Goal: Transaction & Acquisition: Purchase product/service

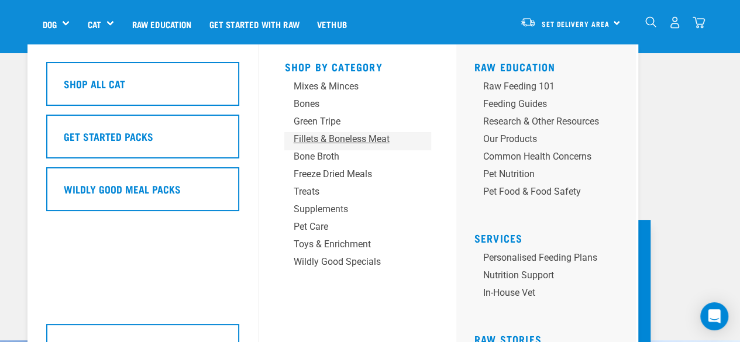
scroll to position [60, 0]
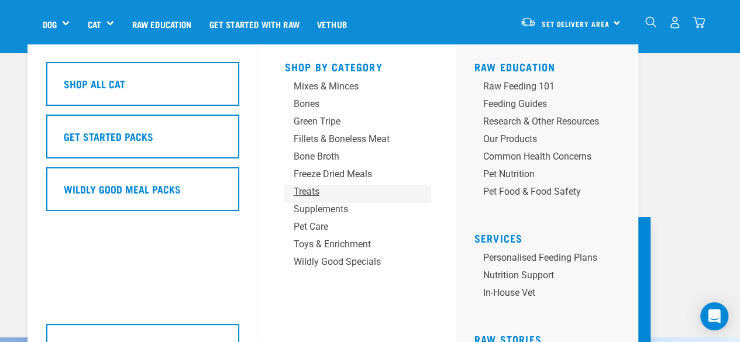
click at [308, 188] on div "Treats" at bounding box center [347, 192] width 109 height 14
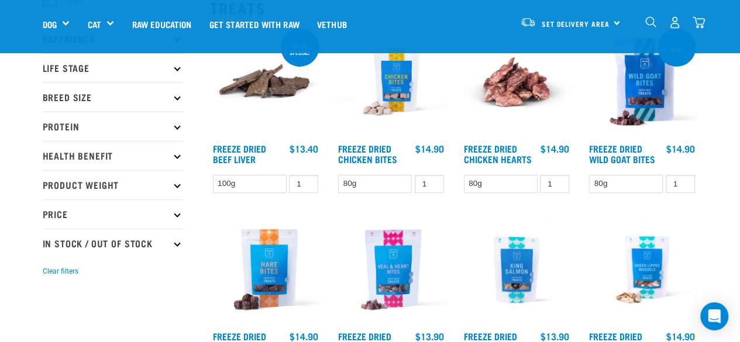
scroll to position [150, 0]
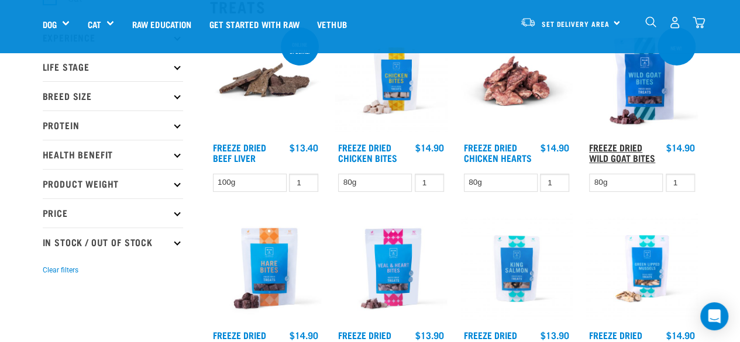
click at [617, 151] on link "Freeze Dried Wild Goat Bites" at bounding box center [622, 152] width 66 height 16
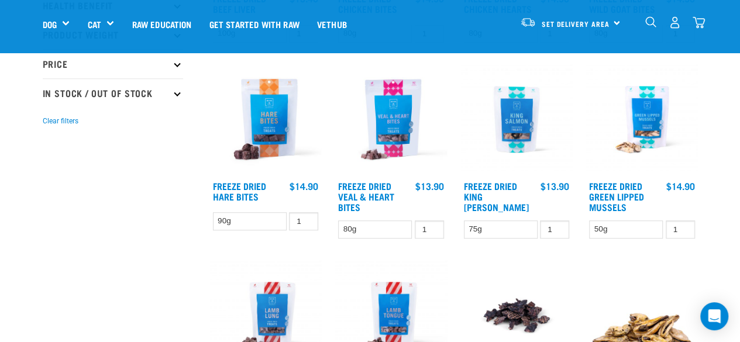
scroll to position [298, 0]
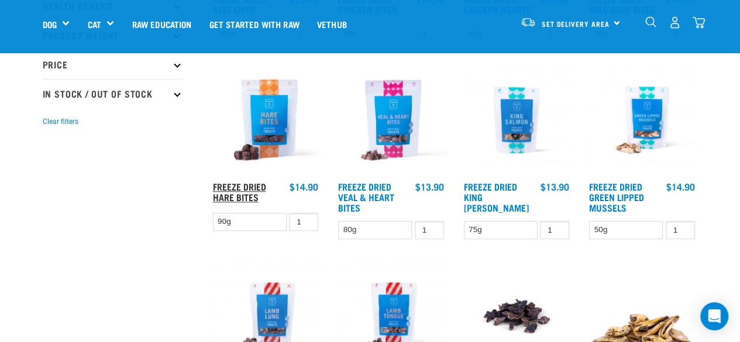
click at [229, 185] on link "Freeze Dried Hare Bites" at bounding box center [239, 192] width 53 height 16
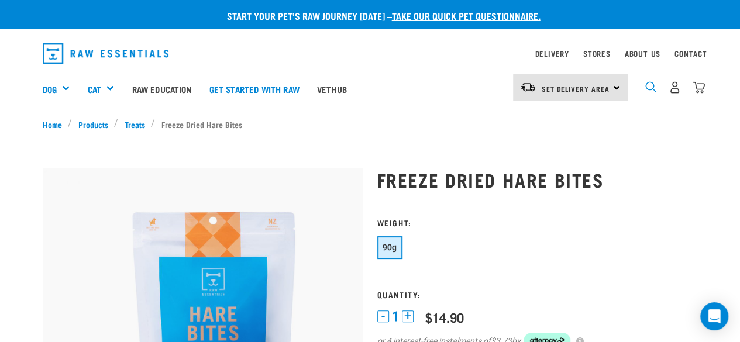
click at [654, 92] on img "dropdown navigation" at bounding box center [650, 86] width 11 height 11
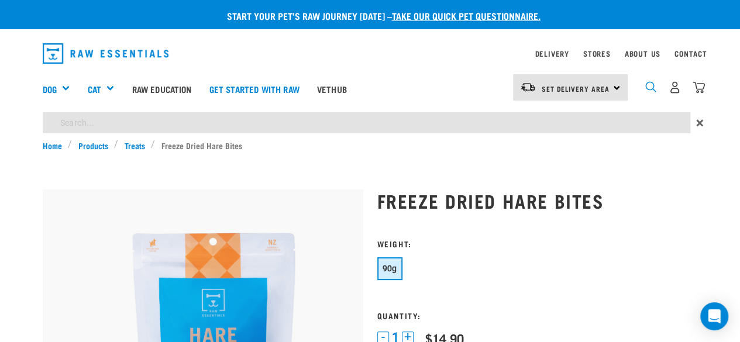
click at [654, 92] on img "dropdown navigation" at bounding box center [650, 86] width 11 height 11
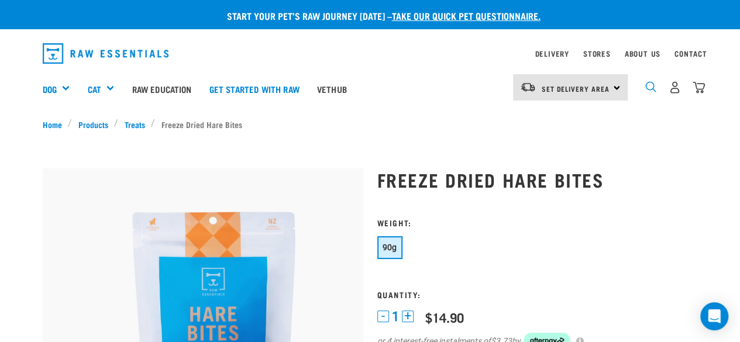
click at [649, 88] on img "dropdown navigation" at bounding box center [650, 86] width 11 height 11
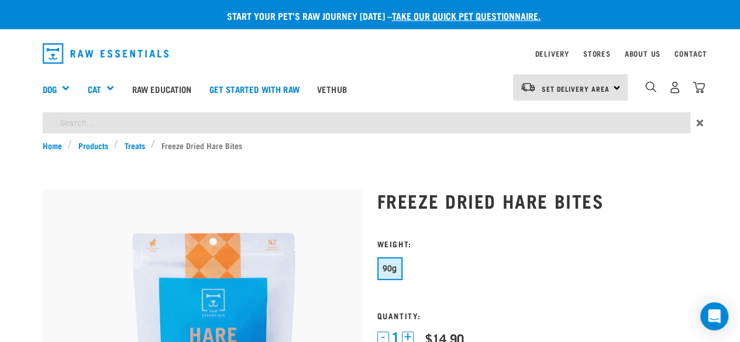
click at [280, 125] on input "search" at bounding box center [366, 122] width 647 height 21
type input "goat horn"
